Goal: Register for event/course

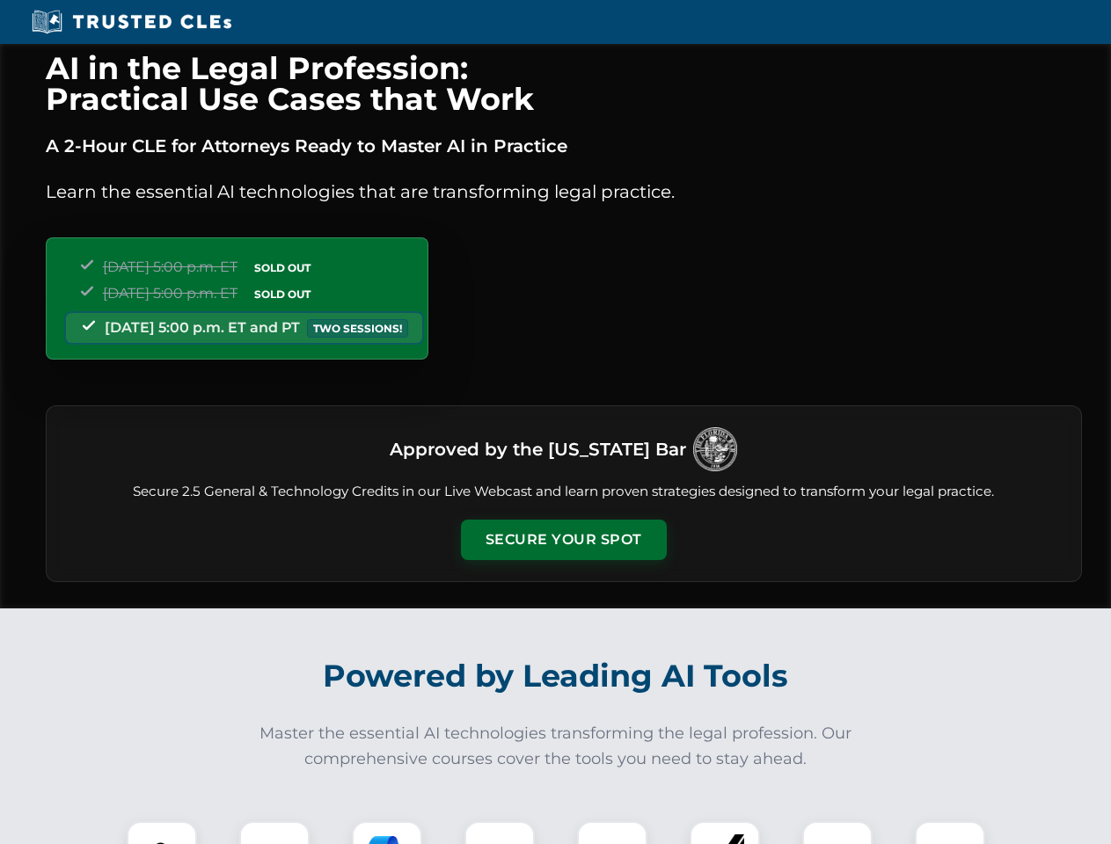
click at [563, 540] on button "Secure Your Spot" at bounding box center [564, 540] width 206 height 40
click at [162, 833] on img at bounding box center [161, 856] width 51 height 51
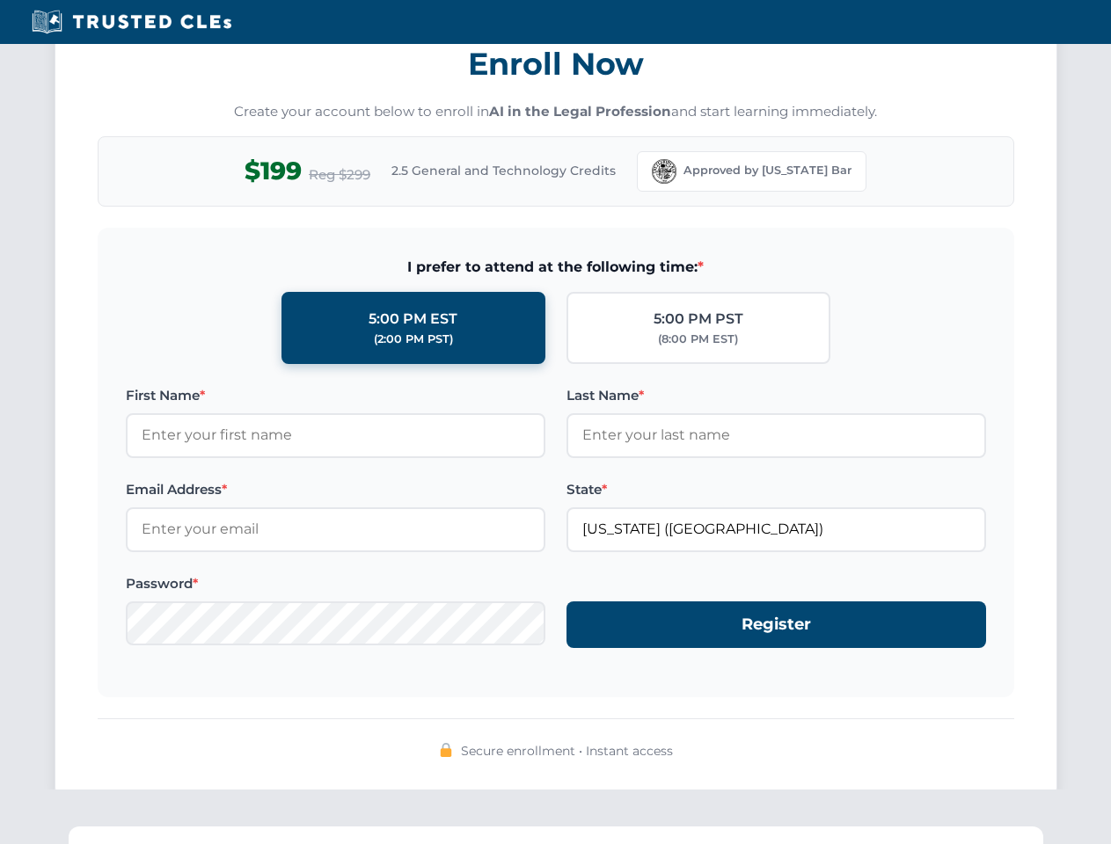
scroll to position [1726, 0]
